Goal: Task Accomplishment & Management: Use online tool/utility

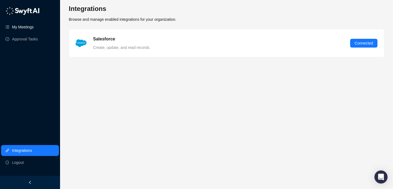
click at [29, 25] on link "My Meetings" at bounding box center [23, 27] width 22 height 11
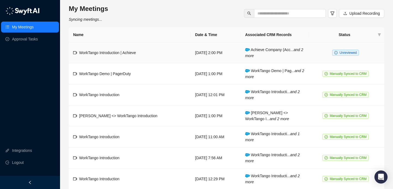
click at [218, 55] on td "[DATE] 2:00 PM" at bounding box center [216, 52] width 50 height 21
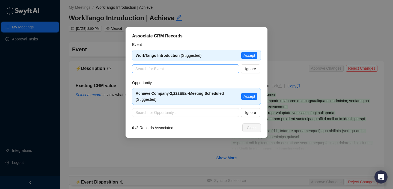
click at [201, 70] on input "search" at bounding box center [183, 69] width 97 height 8
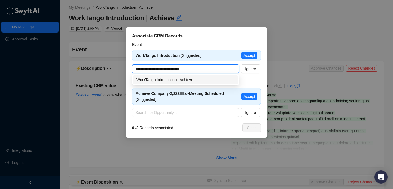
click at [201, 81] on div "WorkTango Introduction | Achieve" at bounding box center [185, 80] width 98 height 6
type input "**********"
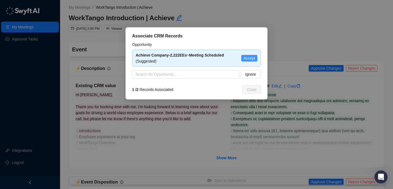
click at [248, 59] on span "Accept" at bounding box center [249, 58] width 12 height 6
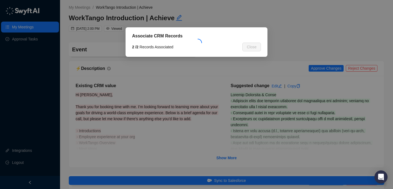
type textarea "**********"
type input "**********"
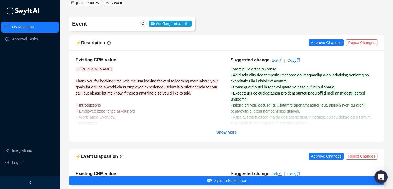
scroll to position [40, 0]
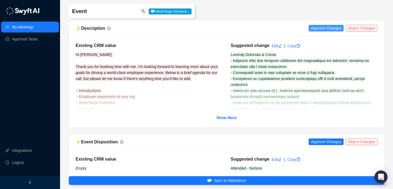
click at [335, 30] on span "Approve Changes" at bounding box center [326, 28] width 31 height 6
click at [235, 117] on strong "Show More" at bounding box center [226, 117] width 20 height 4
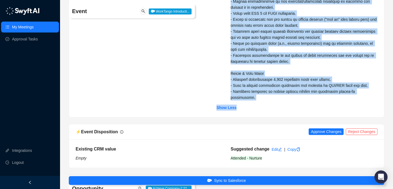
scroll to position [317, 0]
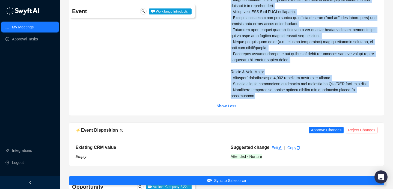
drag, startPoint x: 264, startPoint y: 78, endPoint x: 375, endPoint y: 88, distance: 111.5
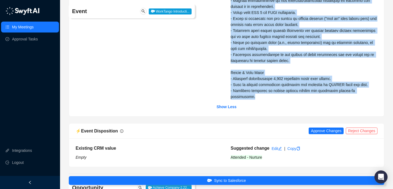
copy span "Current Situation & Goals - Currently using two separate platforms for recognit…"
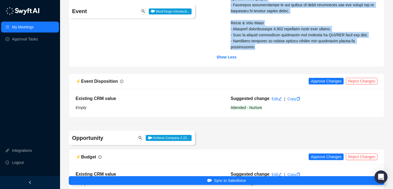
scroll to position [368, 0]
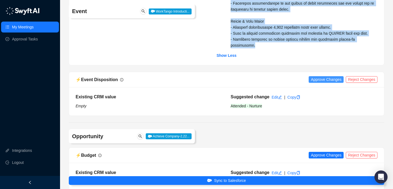
click at [318, 76] on span "Approve Changes" at bounding box center [326, 79] width 31 height 6
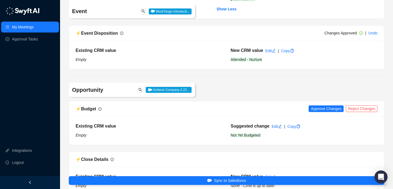
scroll to position [415, 0]
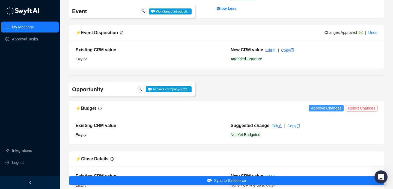
click at [329, 105] on span "Approve Changes" at bounding box center [326, 108] width 31 height 6
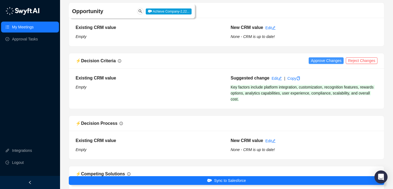
click at [323, 58] on button "Approve Changes" at bounding box center [326, 60] width 35 height 7
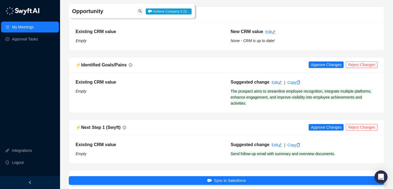
scroll to position [880, 0]
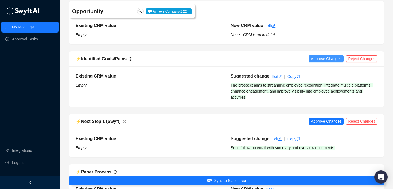
click at [326, 56] on span "Approve Changes" at bounding box center [326, 59] width 31 height 6
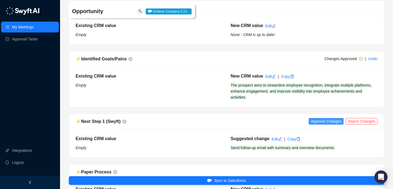
click at [326, 118] on span "Approve Changes" at bounding box center [326, 121] width 31 height 6
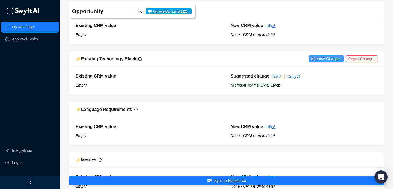
click at [322, 56] on span "Approve Changes" at bounding box center [326, 59] width 31 height 6
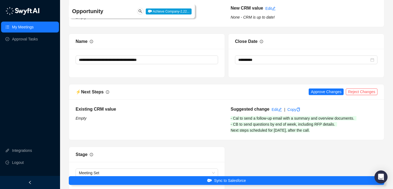
scroll to position [1357, 0]
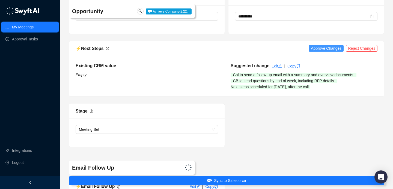
click at [317, 45] on span "Approve Changes" at bounding box center [326, 48] width 31 height 6
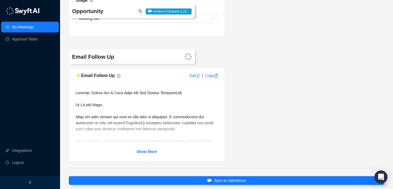
scroll to position [1486, 0]
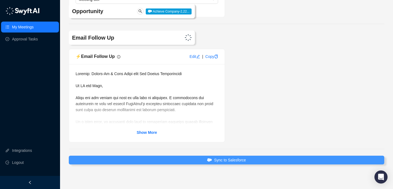
click at [237, 157] on span "Sync to Salesforce" at bounding box center [230, 160] width 32 height 6
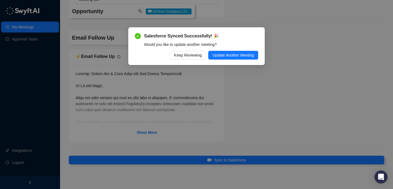
drag, startPoint x: 194, startPoint y: 57, endPoint x: 193, endPoint y: 62, distance: 5.6
click at [194, 57] on span "Keep Reviewing" at bounding box center [188, 55] width 28 height 6
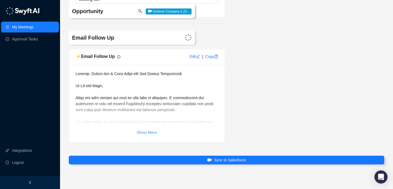
scroll to position [1492, 0]
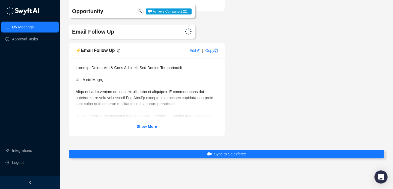
drag, startPoint x: 148, startPoint y: 127, endPoint x: 133, endPoint y: 117, distance: 17.1
click at [148, 127] on strong "Show More" at bounding box center [147, 126] width 20 height 4
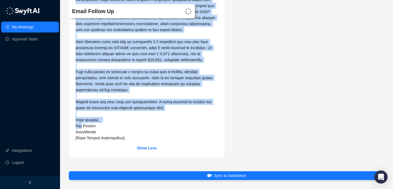
drag, startPoint x: 78, startPoint y: 81, endPoint x: 81, endPoint y: 124, distance: 43.5
click at [81, 124] on span at bounding box center [146, 39] width 141 height 202
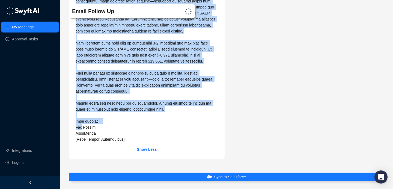
copy span "Lo IP dol Sita, Conse adi eli seddoe tem inci ut labo etdo ma aliquaeni. A mini…"
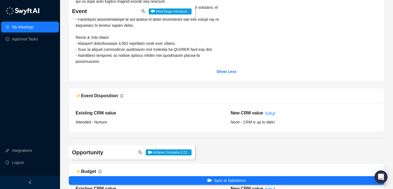
scroll to position [94, 0]
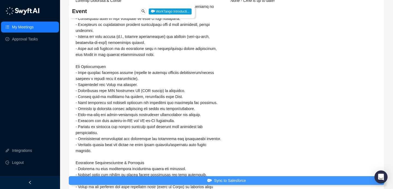
click at [220, 179] on span "Sync to Salesforce" at bounding box center [230, 180] width 32 height 6
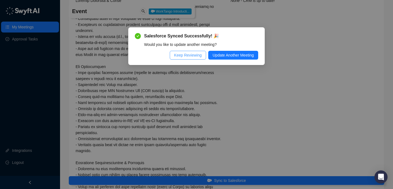
click at [189, 55] on span "Keep Reviewing" at bounding box center [188, 55] width 28 height 6
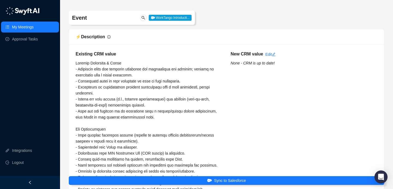
scroll to position [0, 0]
